Goal: Task Accomplishment & Management: Manage account settings

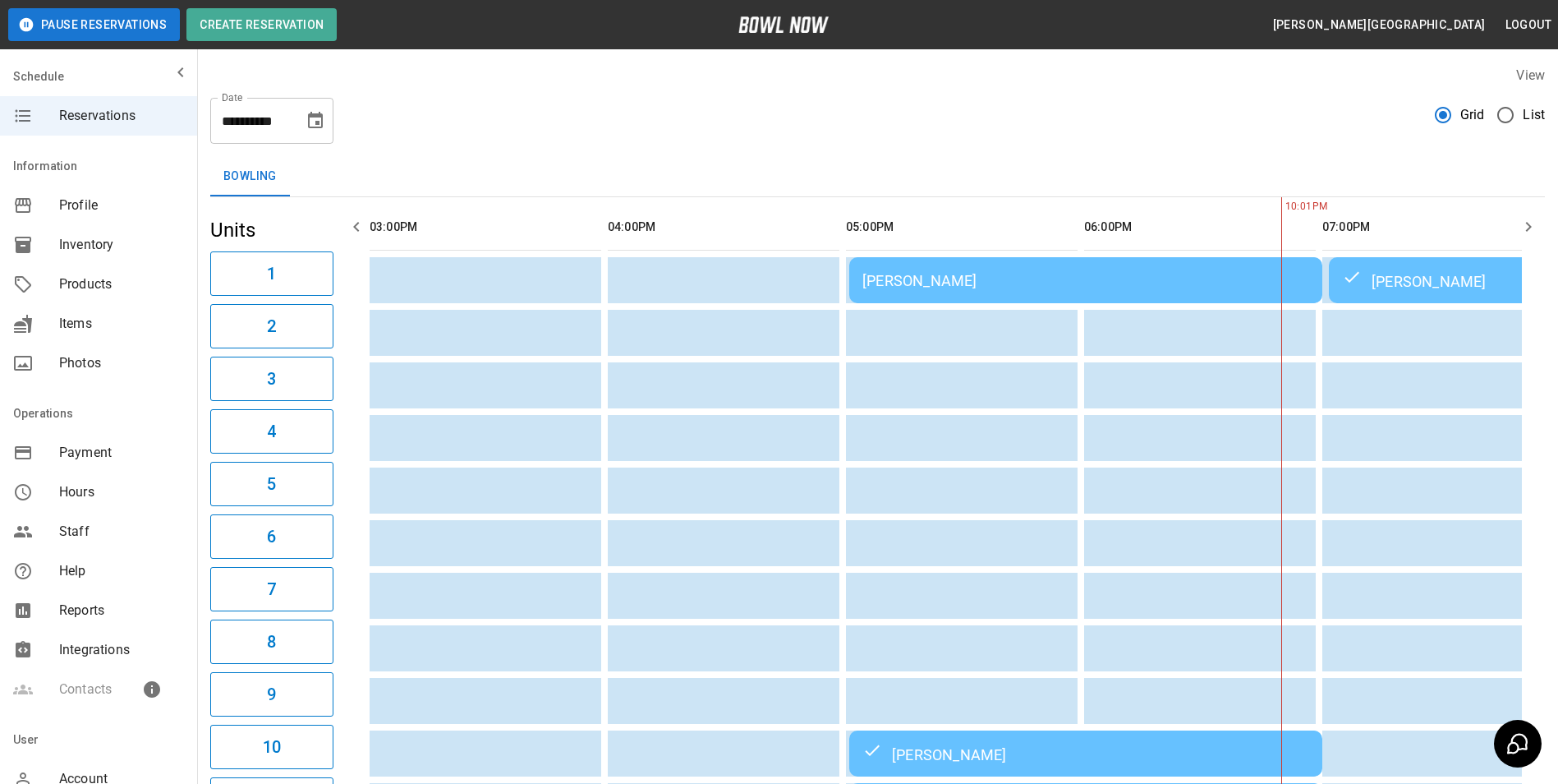
scroll to position [0, 715]
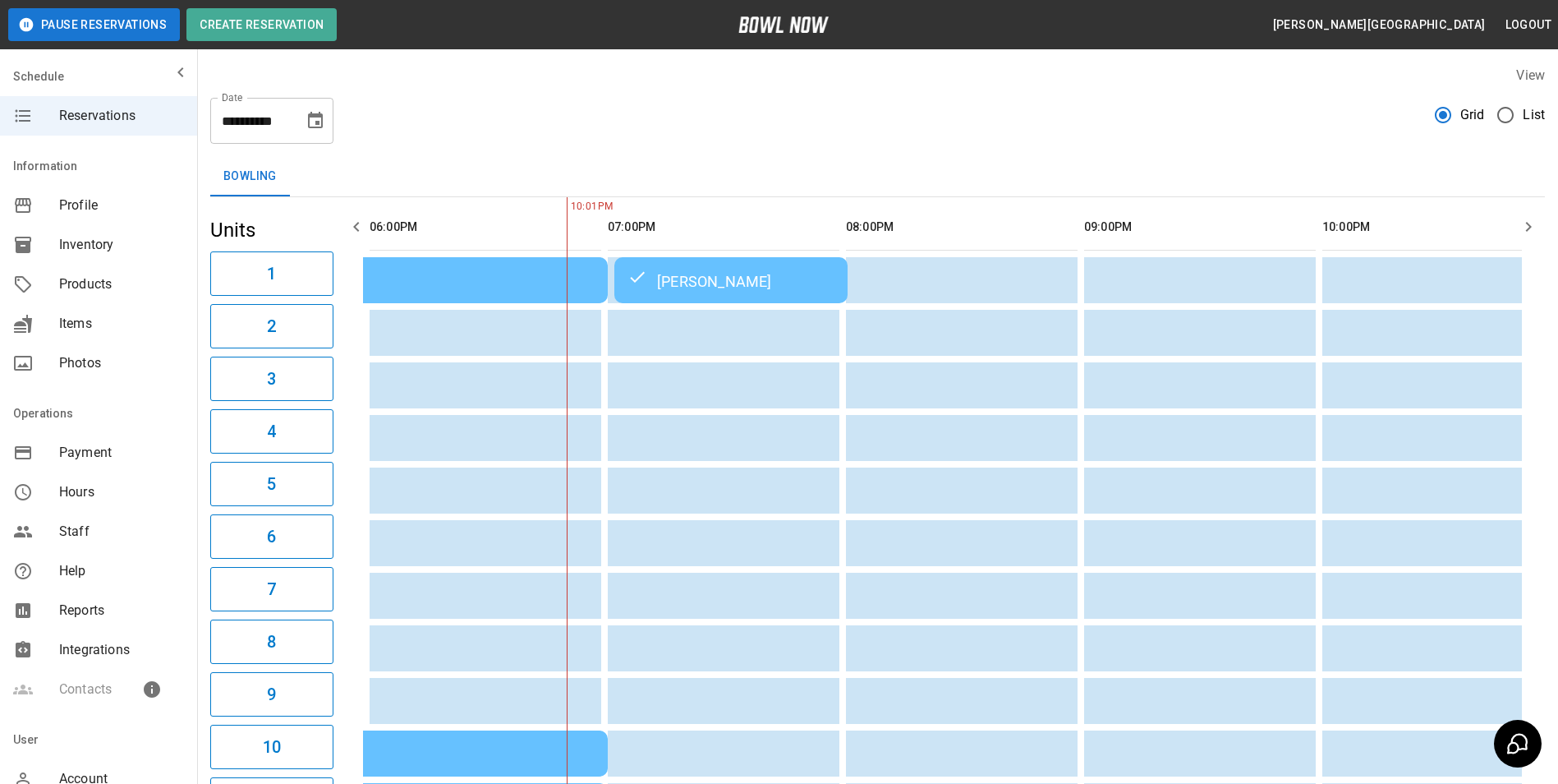
click at [735, 272] on div "[PERSON_NAME]" at bounding box center [731, 280] width 207 height 20
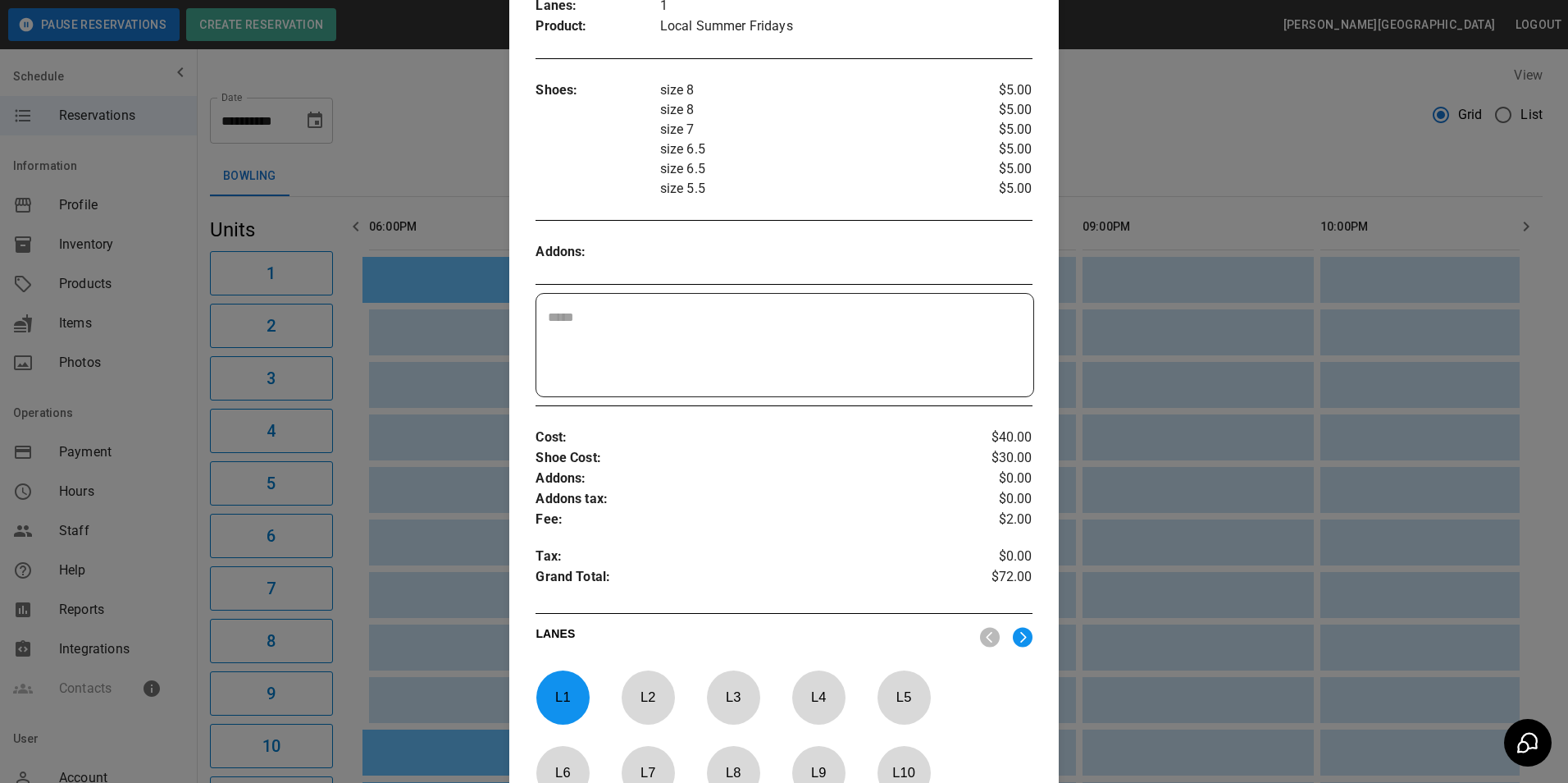
scroll to position [437, 0]
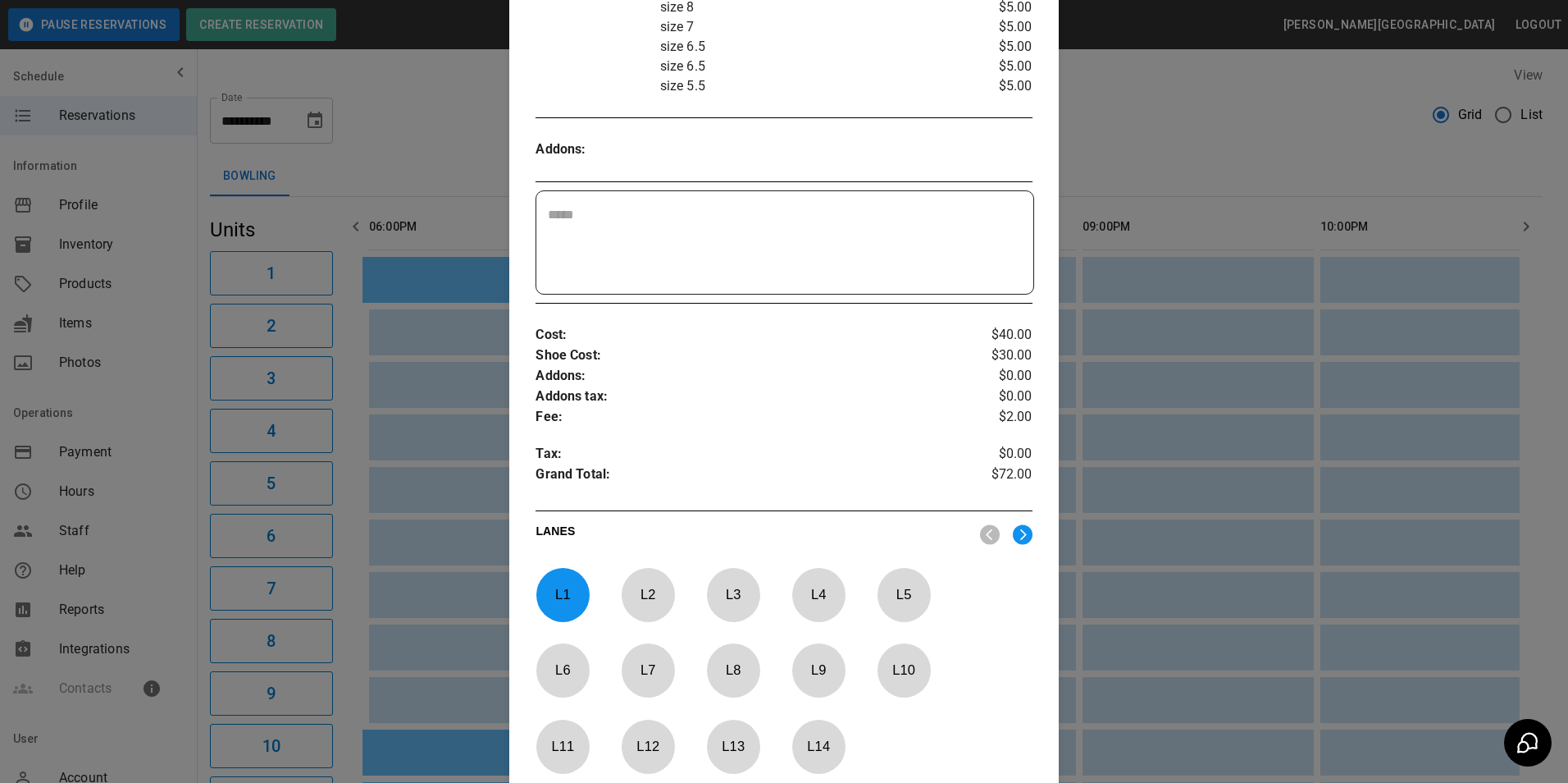
click at [1138, 460] on div at bounding box center [784, 391] width 1568 height 783
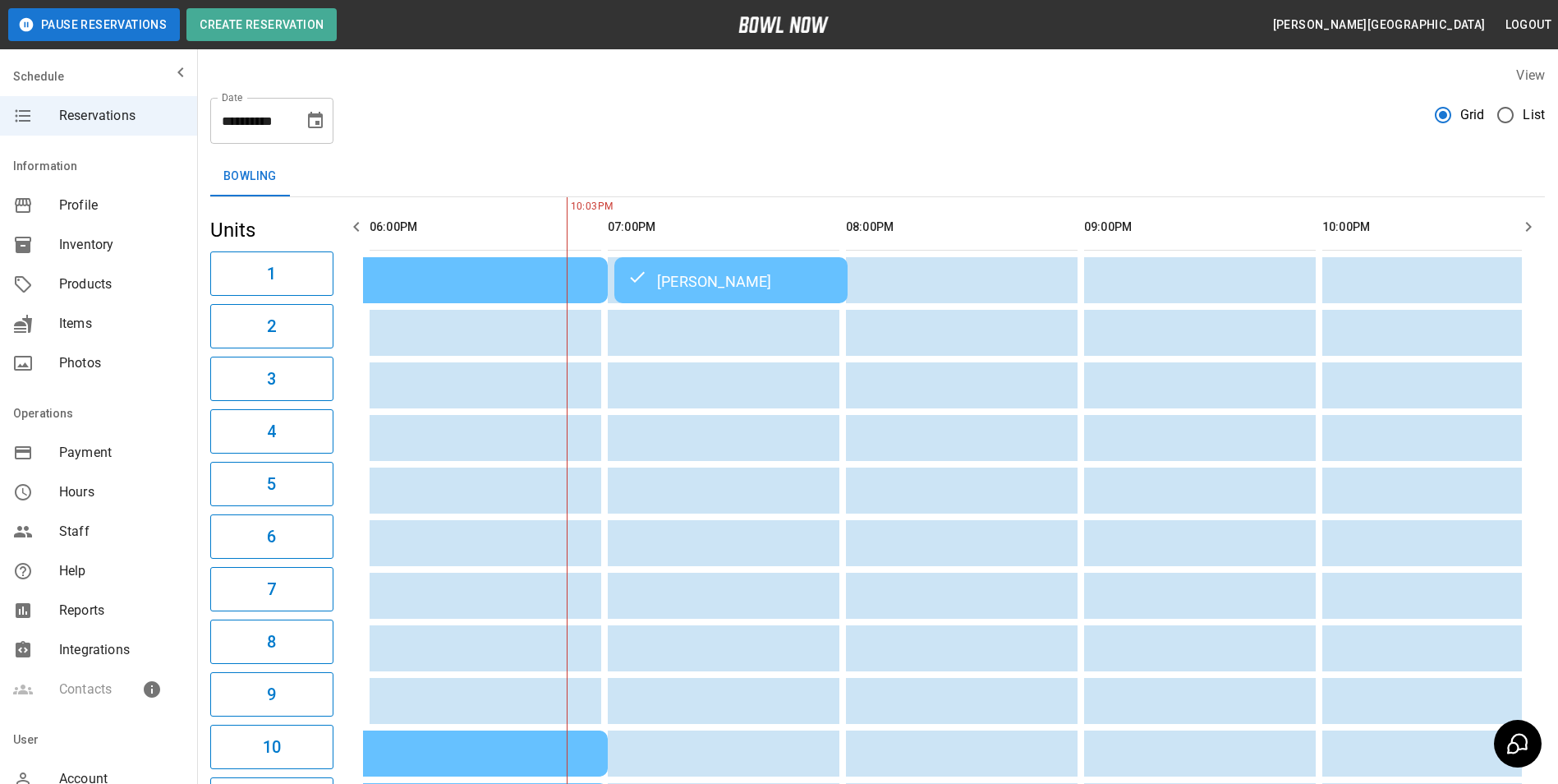
click at [728, 296] on td "[PERSON_NAME]" at bounding box center [731, 280] width 233 height 46
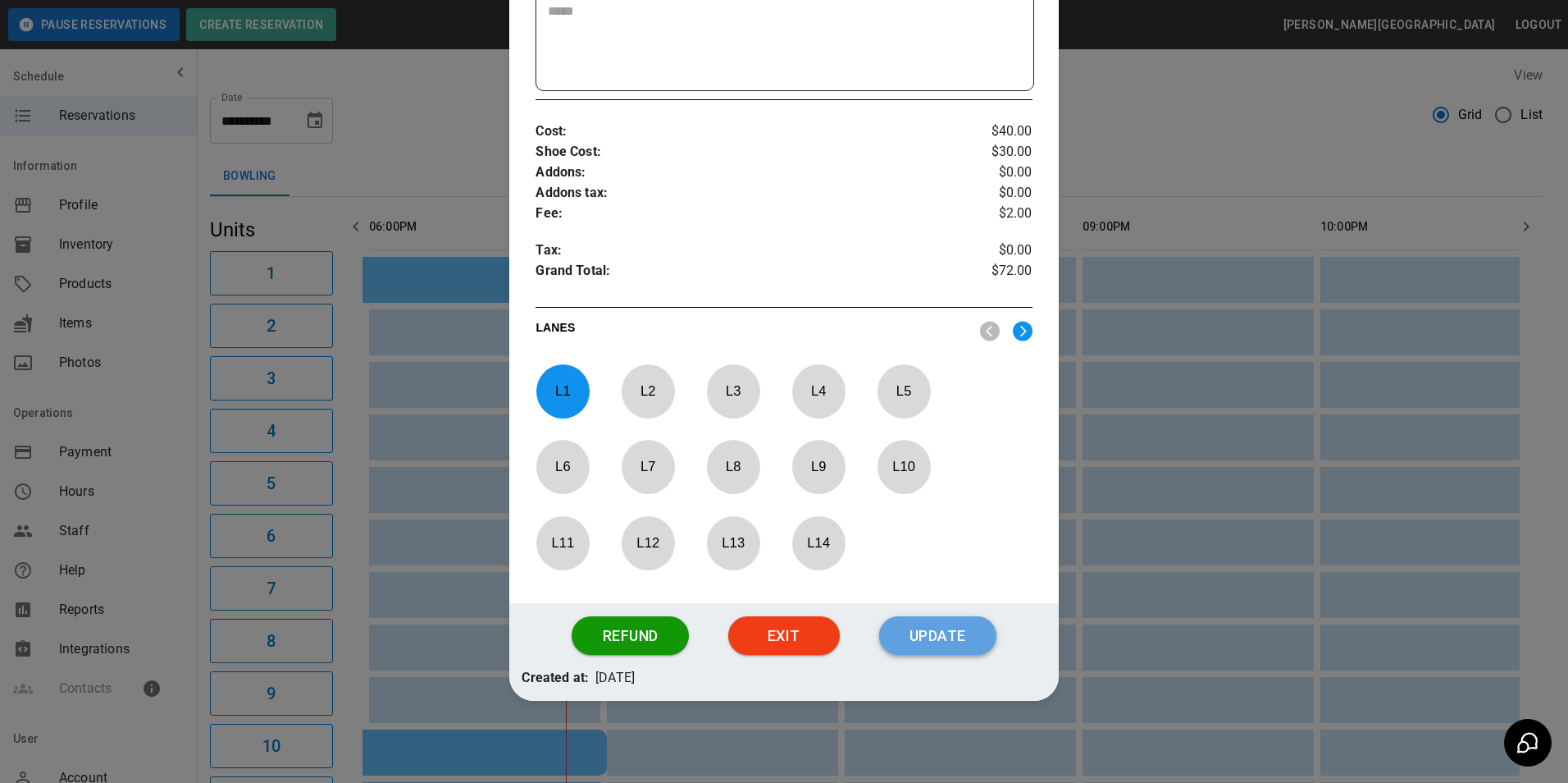
click at [926, 622] on button "Update" at bounding box center [937, 635] width 117 height 39
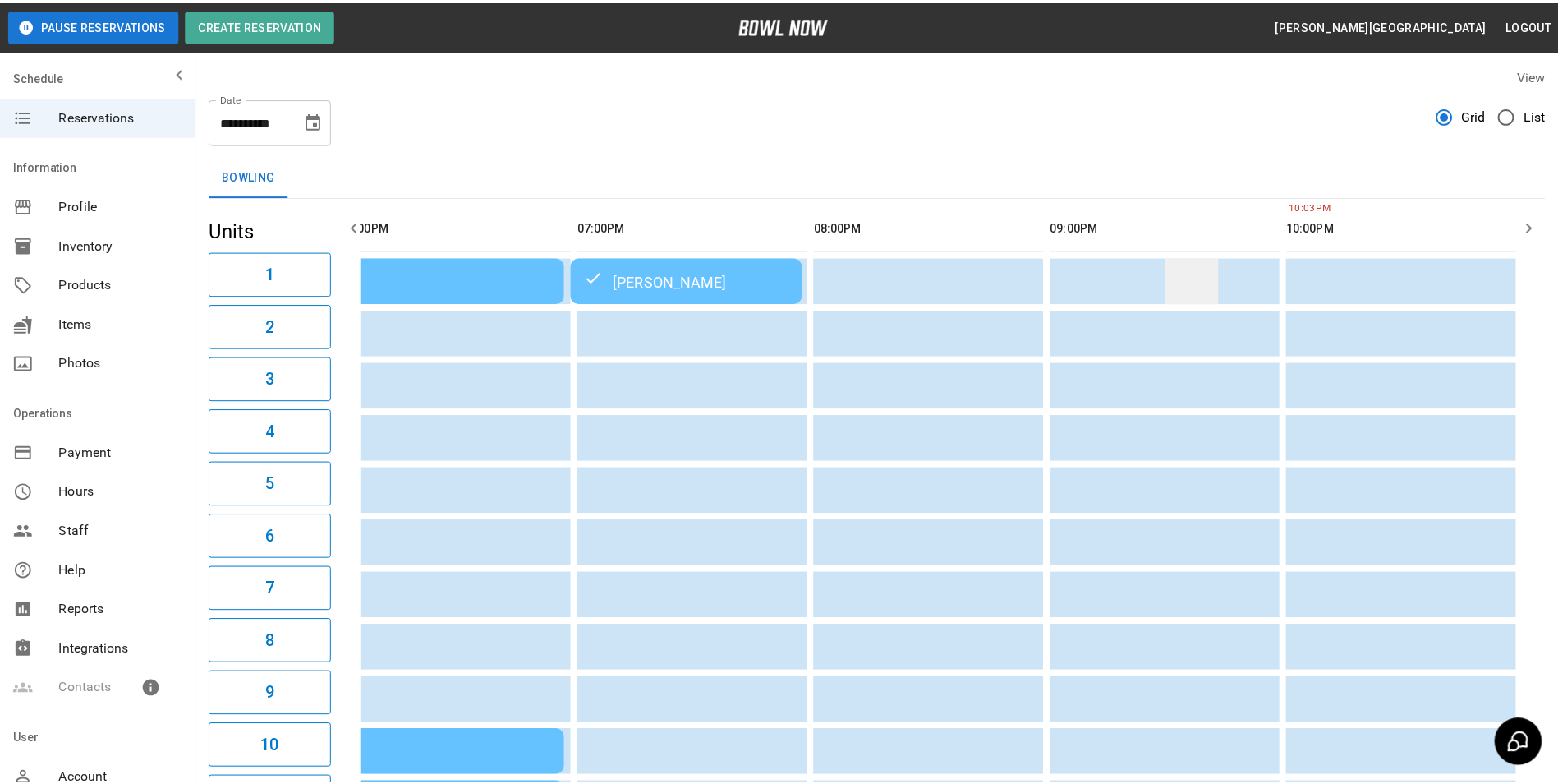
scroll to position [0, 740]
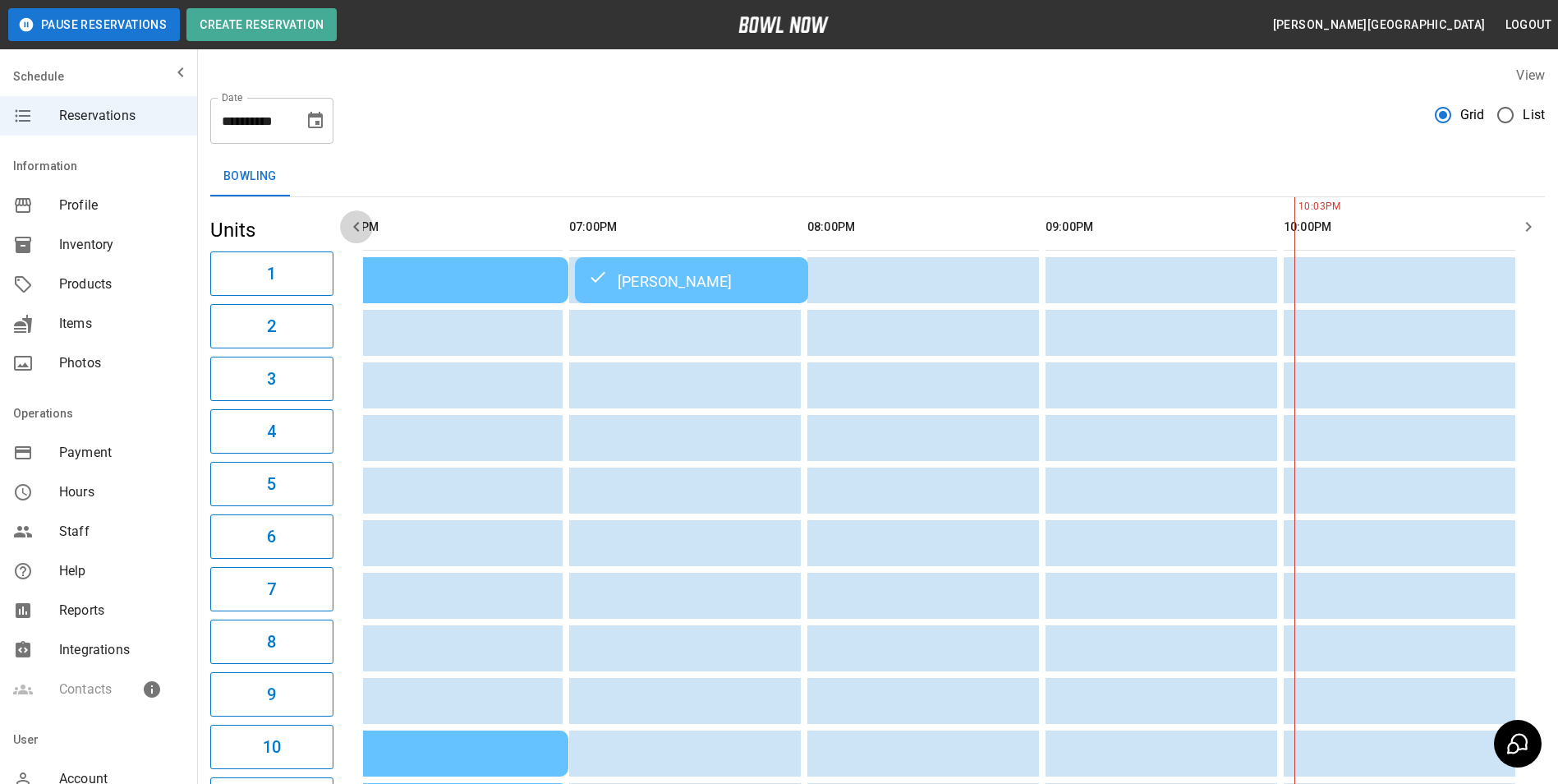
click at [357, 221] on icon "button" at bounding box center [357, 227] width 20 height 20
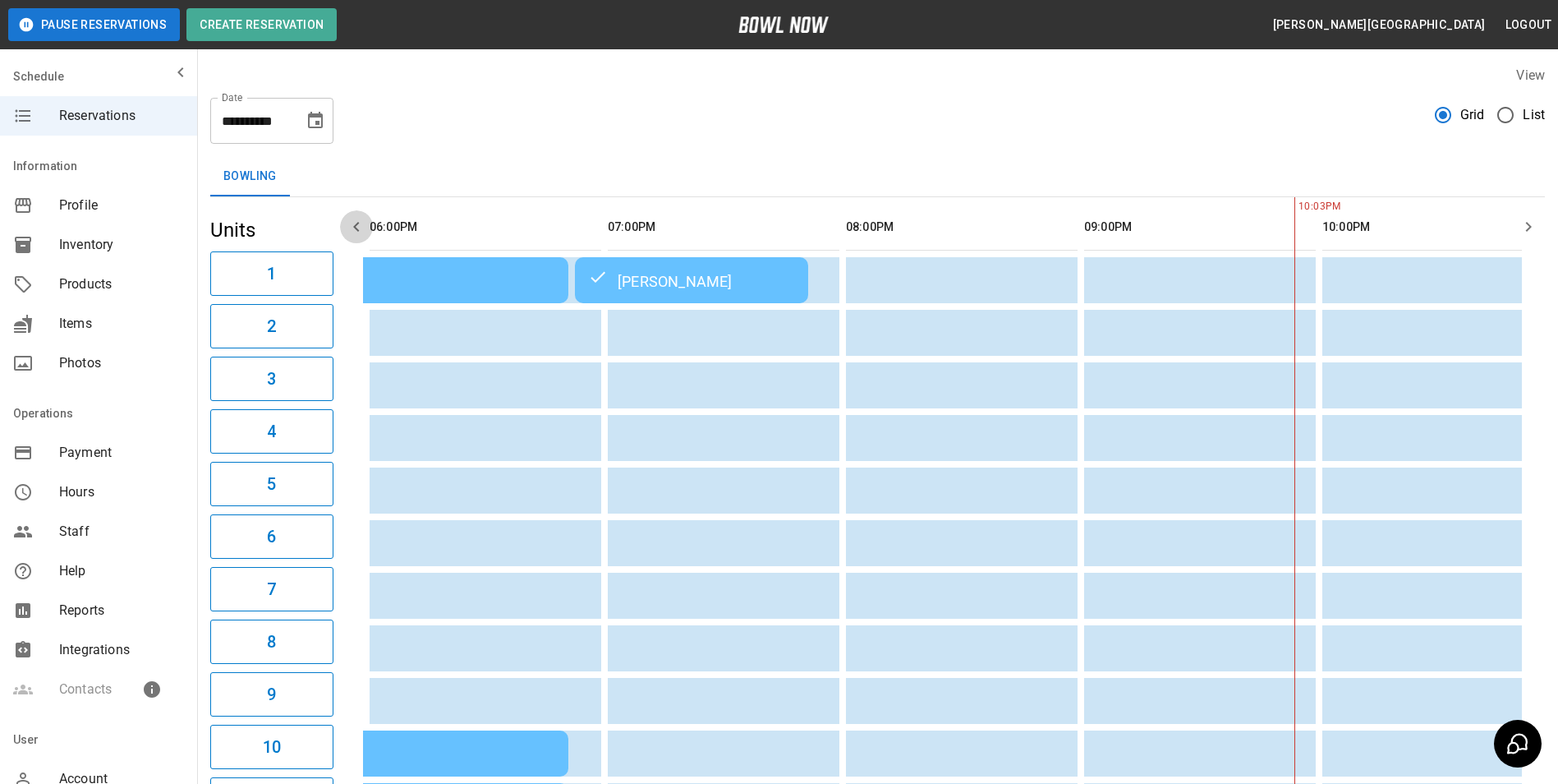
scroll to position [0, 715]
click at [357, 221] on icon "button" at bounding box center [357, 227] width 20 height 20
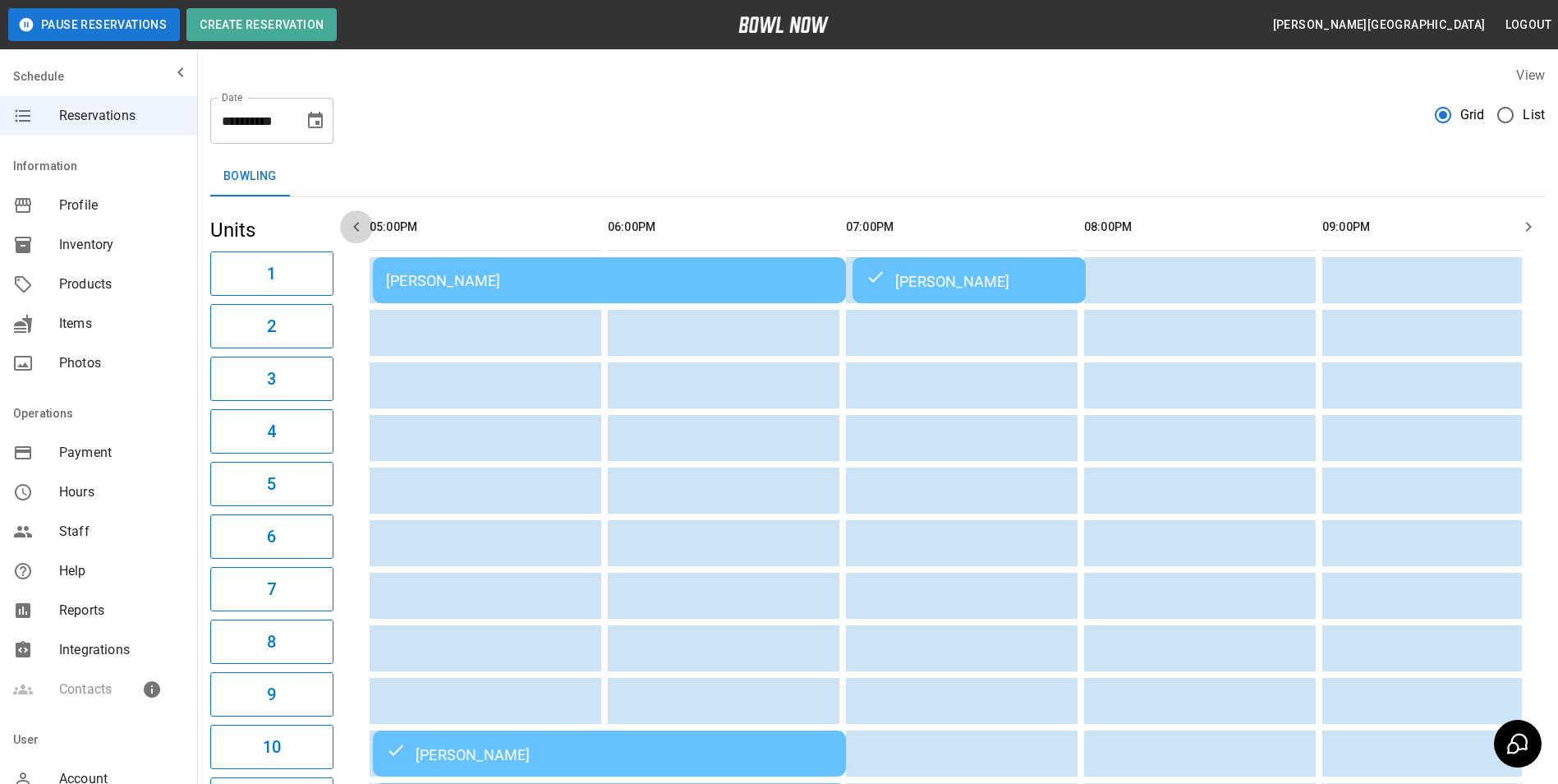
click at [357, 221] on icon "button" at bounding box center [357, 227] width 20 height 20
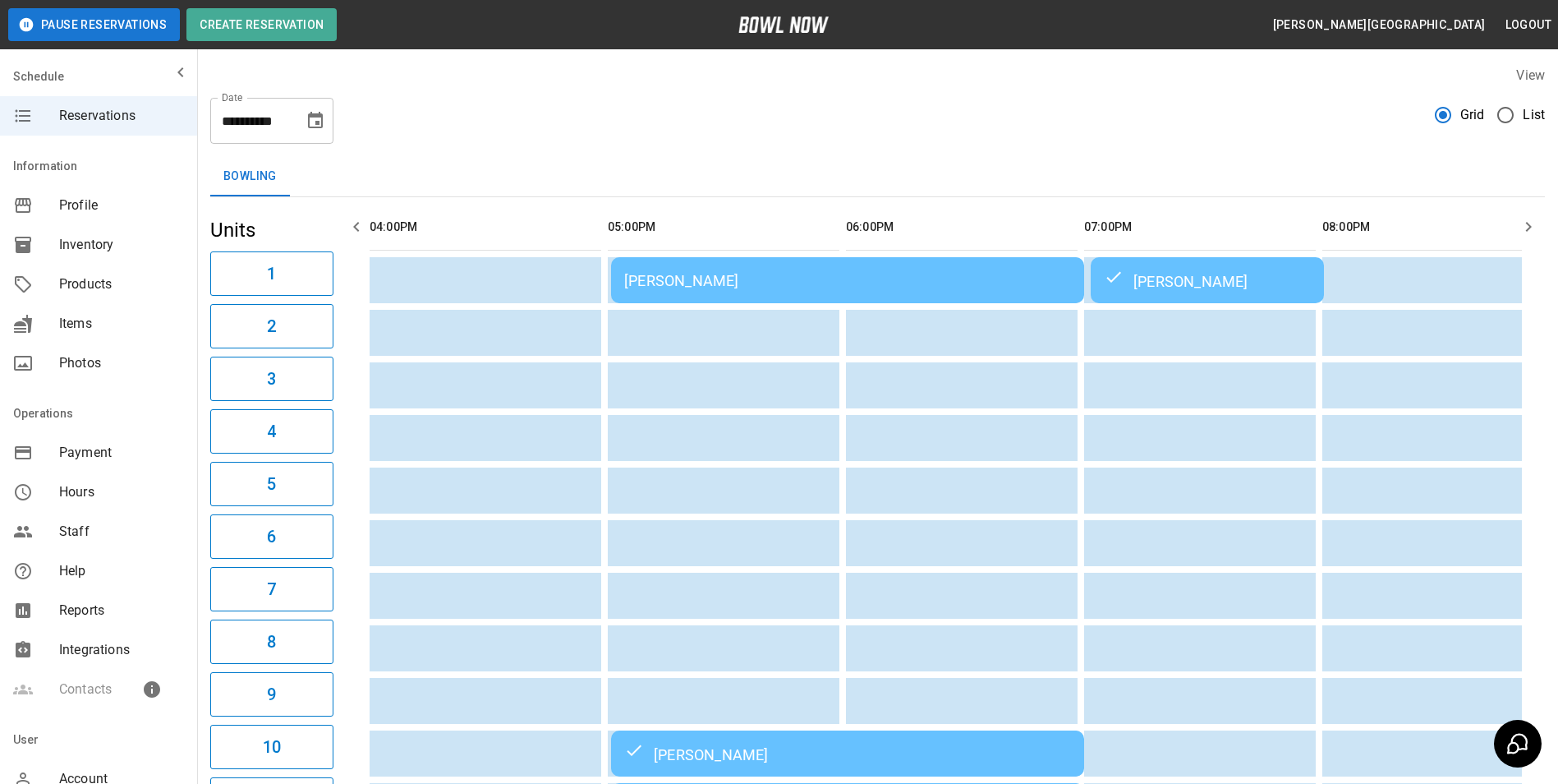
click at [357, 221] on icon "button" at bounding box center [357, 227] width 20 height 20
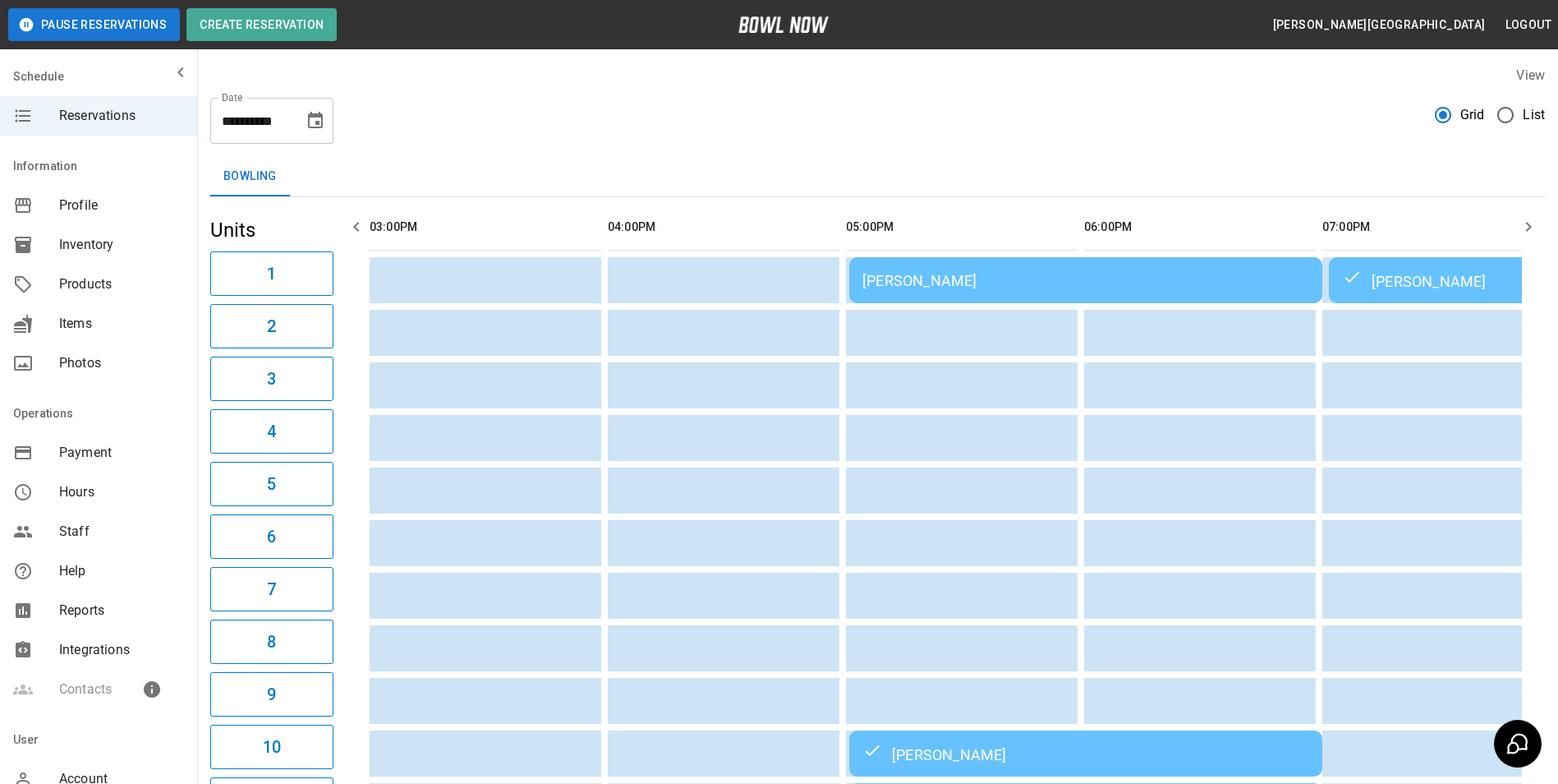
click at [945, 269] on td "[PERSON_NAME]" at bounding box center [1085, 280] width 473 height 46
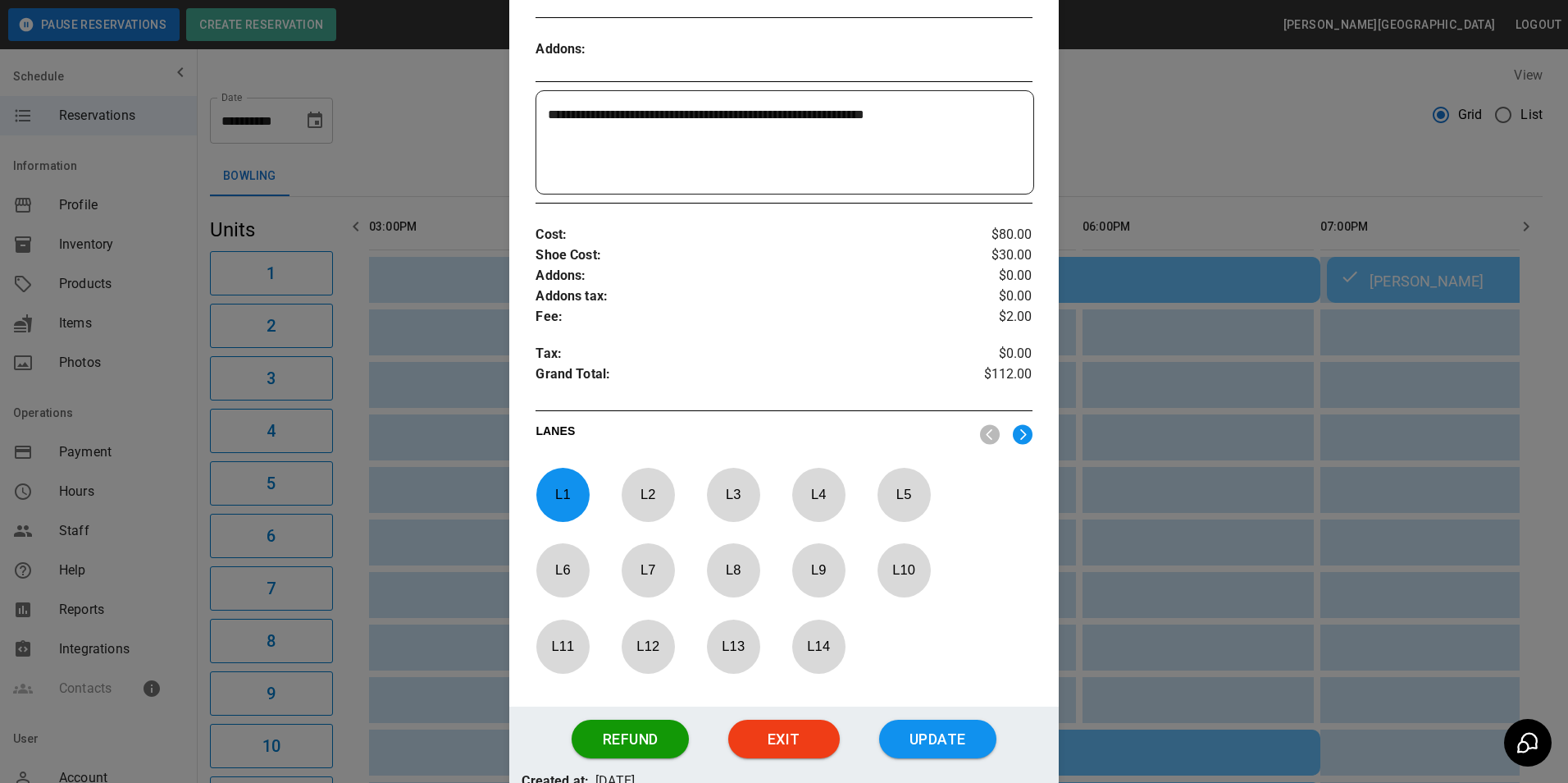
scroll to position [574, 0]
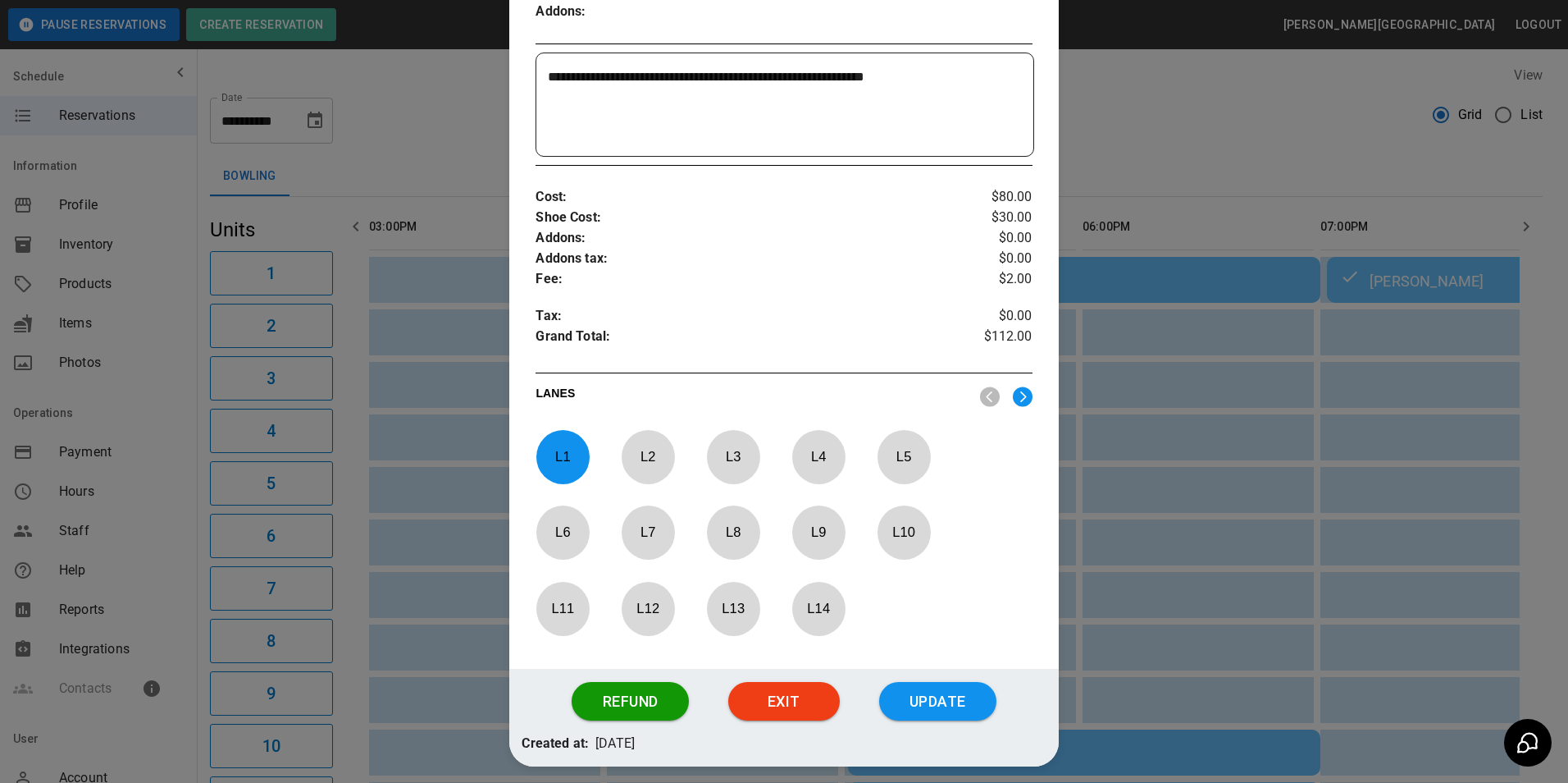
click at [1172, 399] on div at bounding box center [784, 391] width 1568 height 783
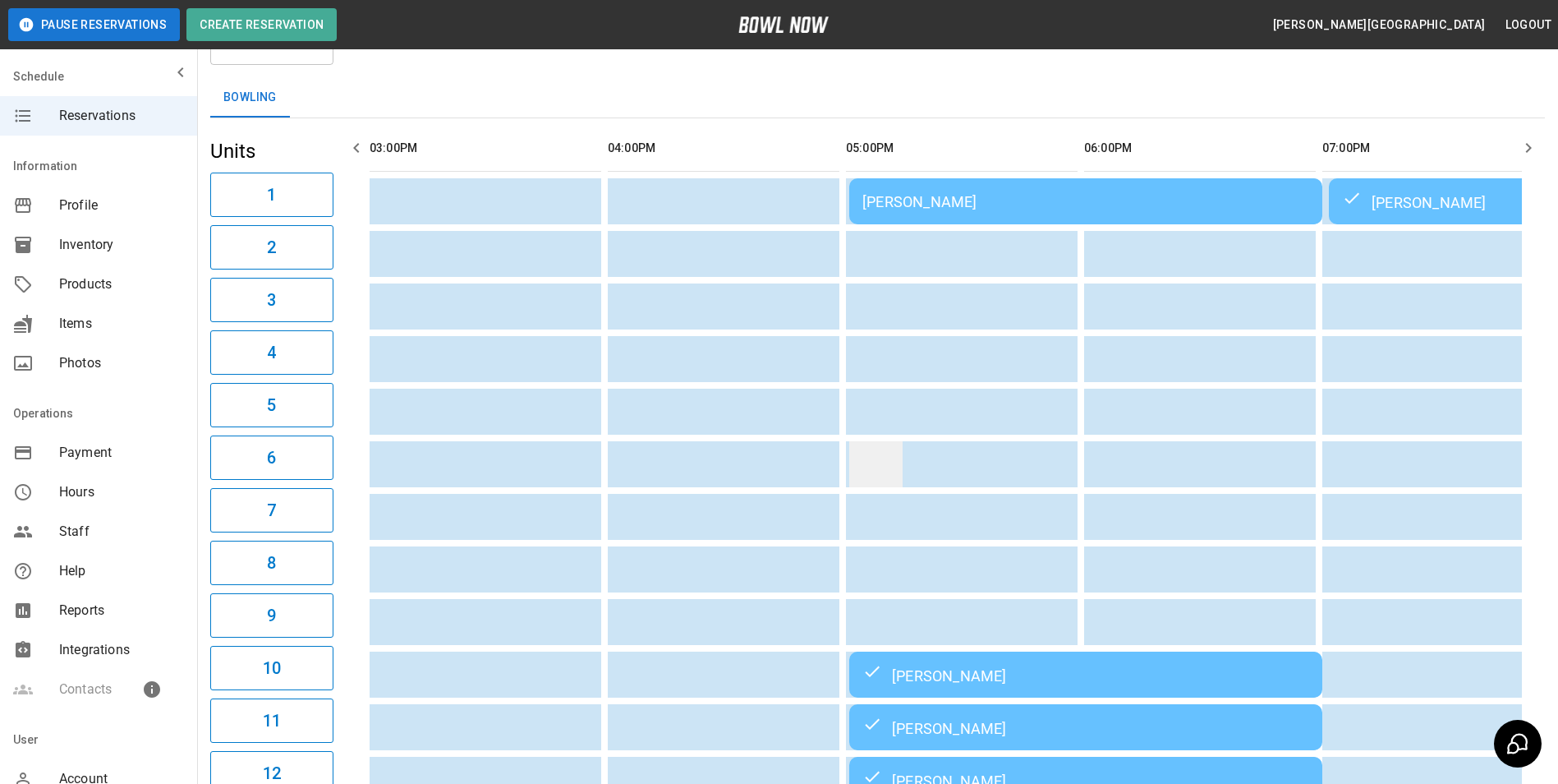
scroll to position [0, 0]
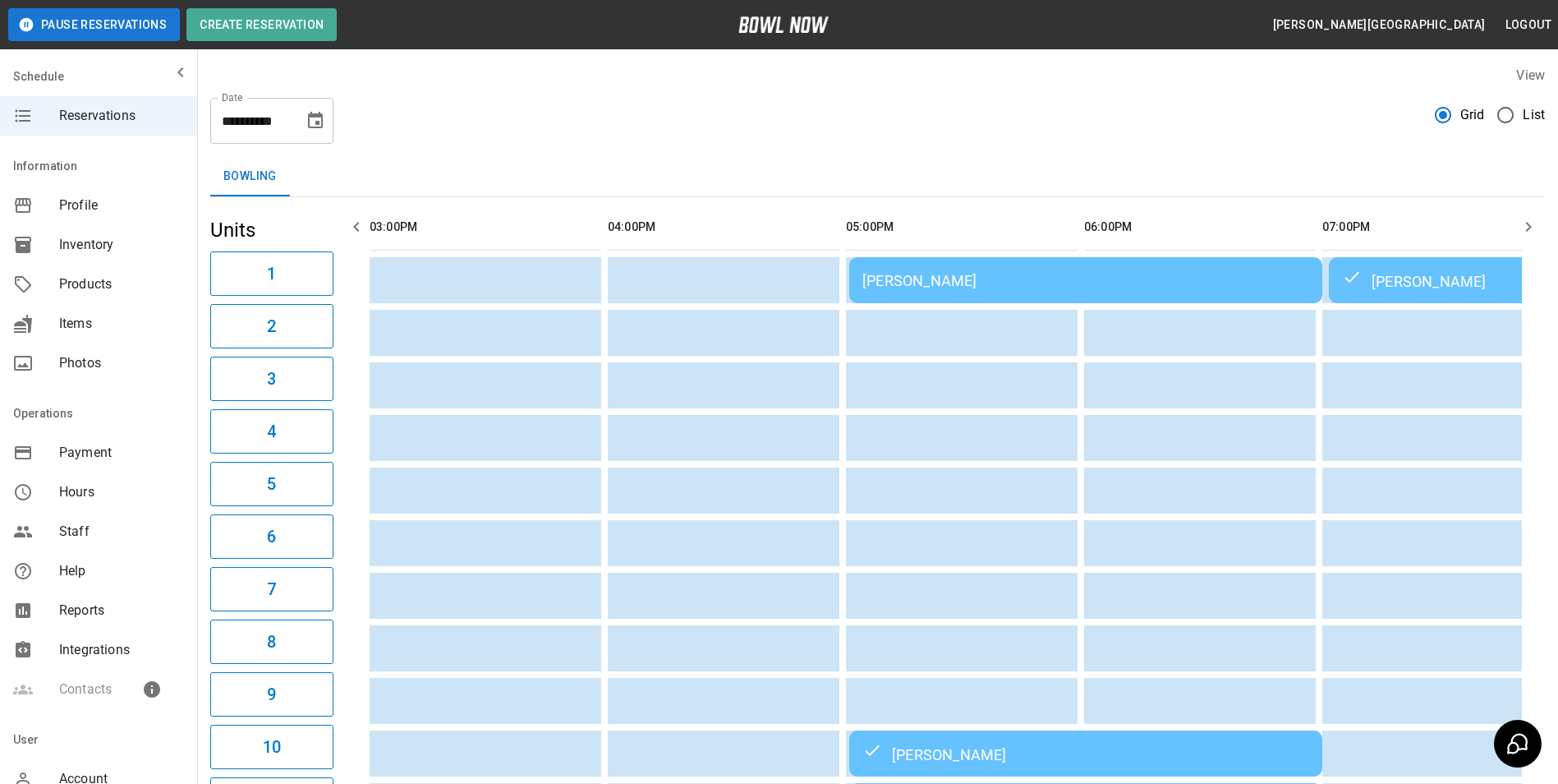
click at [1525, 233] on icon "button" at bounding box center [1529, 227] width 20 height 20
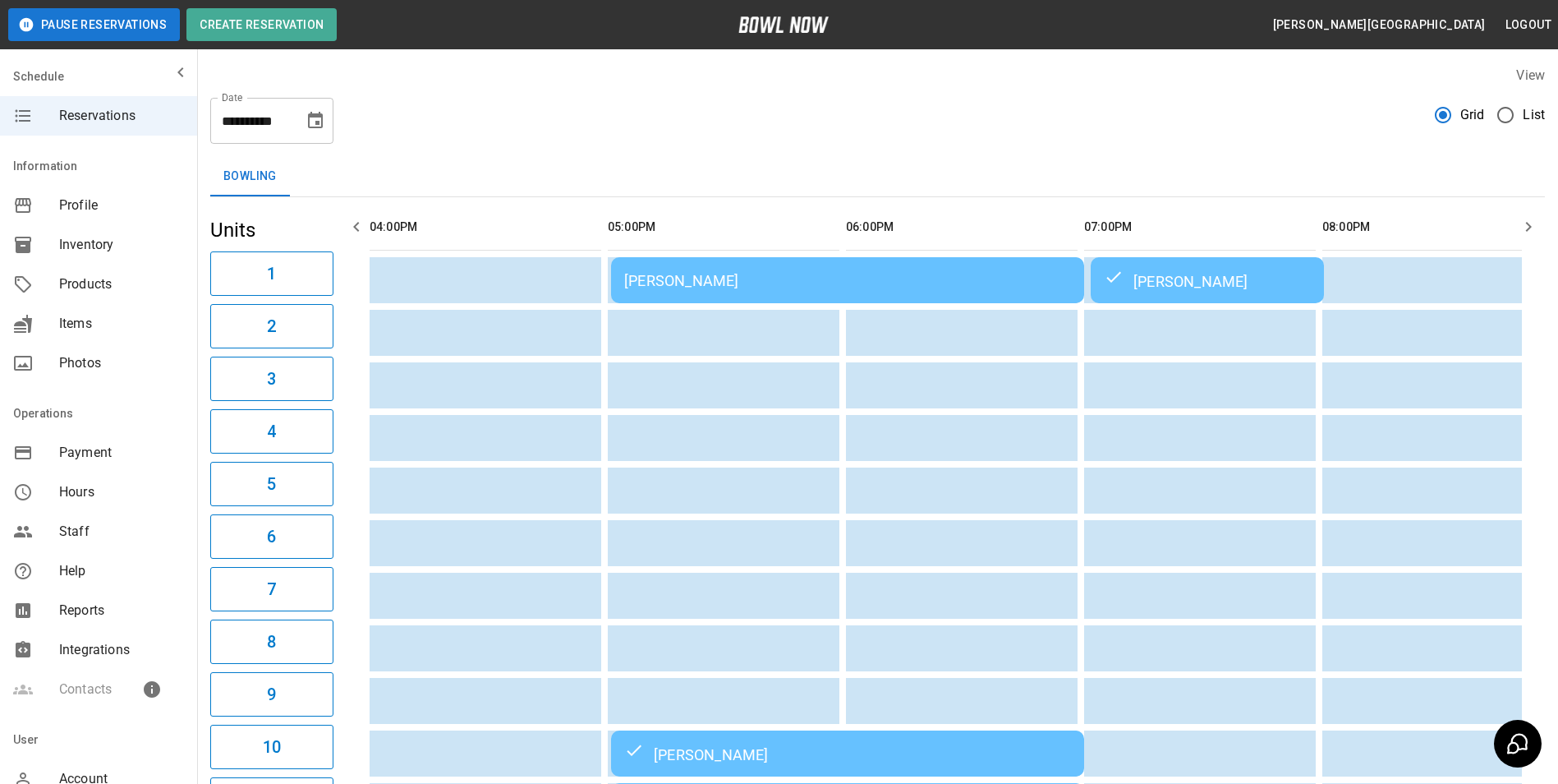
click at [1526, 235] on icon "button" at bounding box center [1529, 227] width 20 height 20
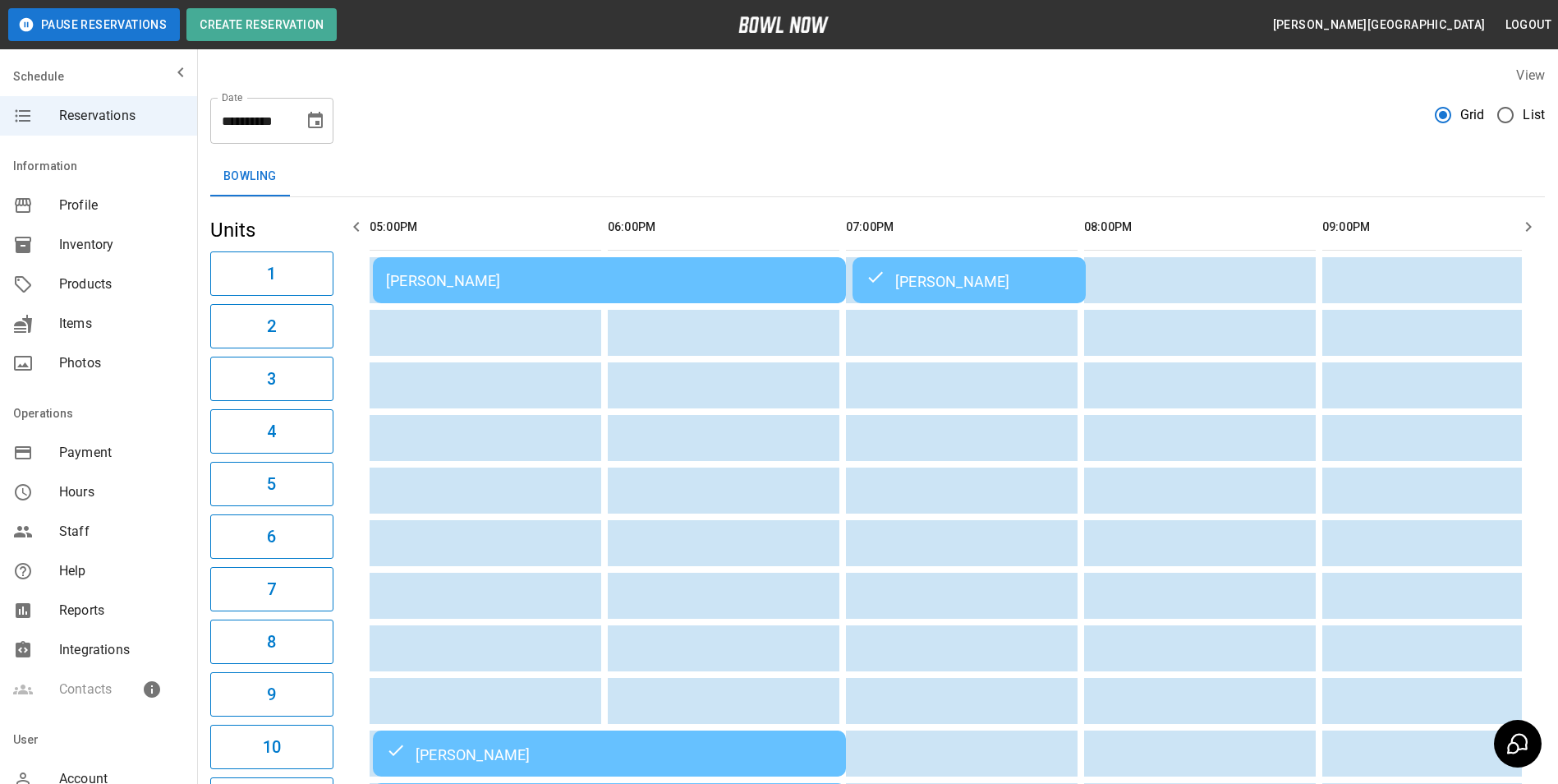
click at [1526, 235] on icon "button" at bounding box center [1529, 227] width 20 height 20
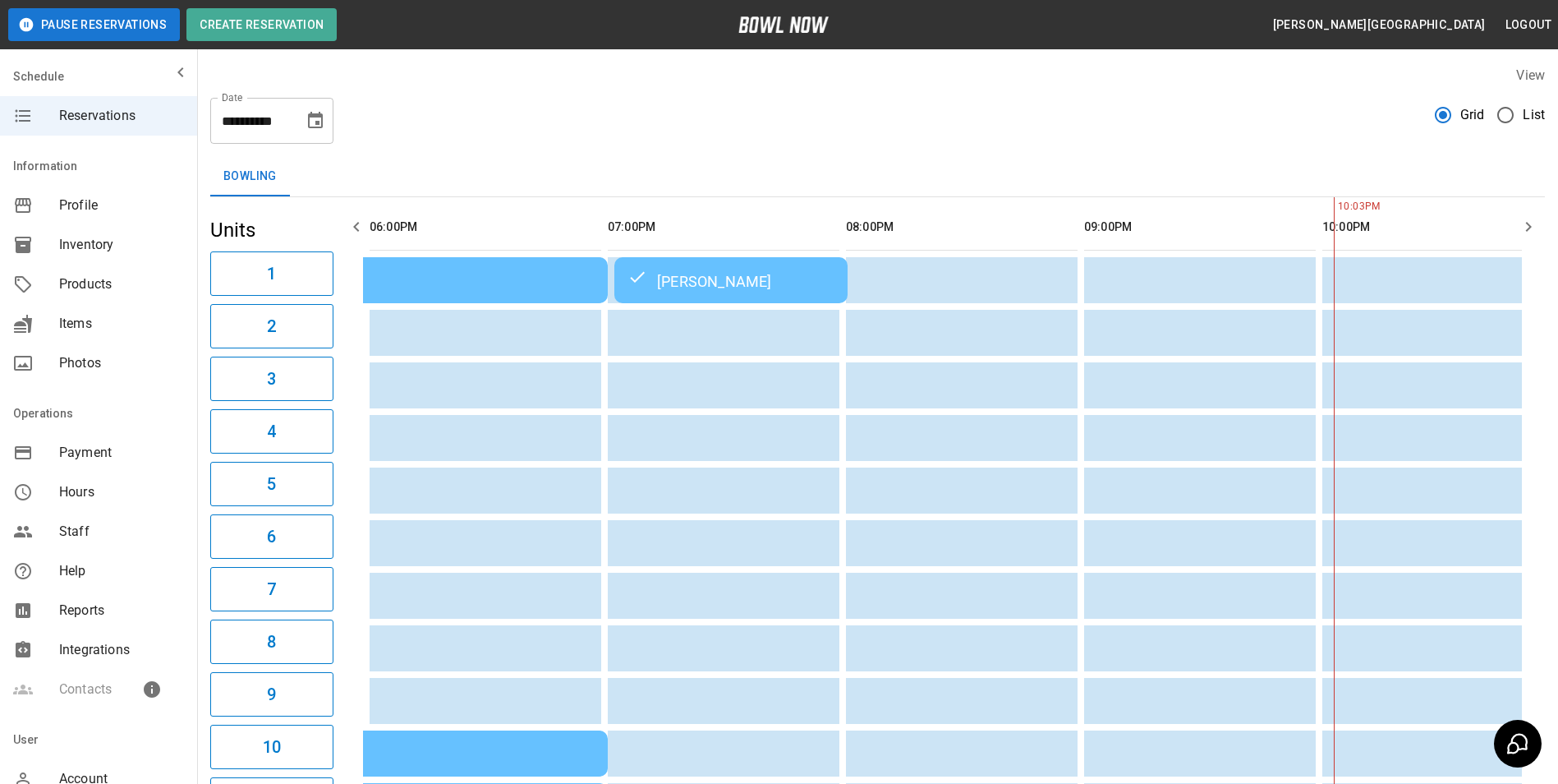
click at [1526, 235] on icon "button" at bounding box center [1529, 227] width 20 height 20
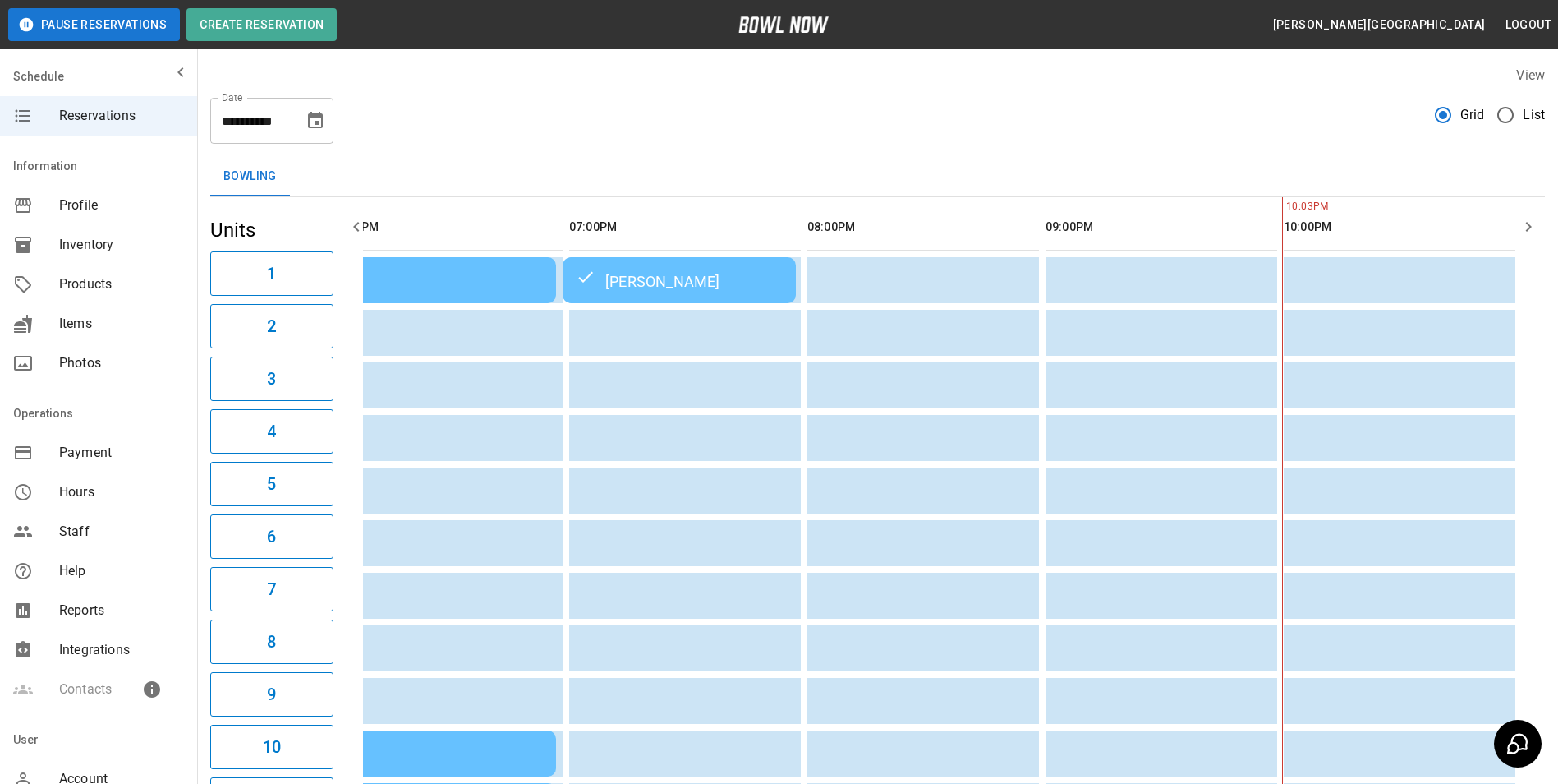
click at [1525, 242] on button "button" at bounding box center [1529, 227] width 33 height 33
click at [1523, 242] on button "button" at bounding box center [1529, 227] width 33 height 33
